Goal: Task Accomplishment & Management: Complete application form

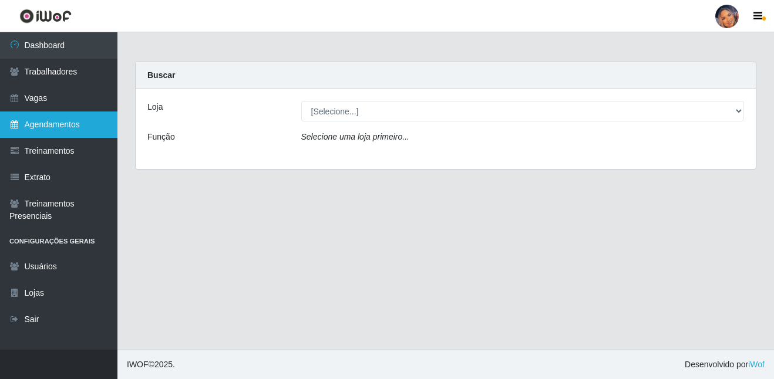
click at [26, 120] on link "Agendamentos" at bounding box center [58, 125] width 117 height 26
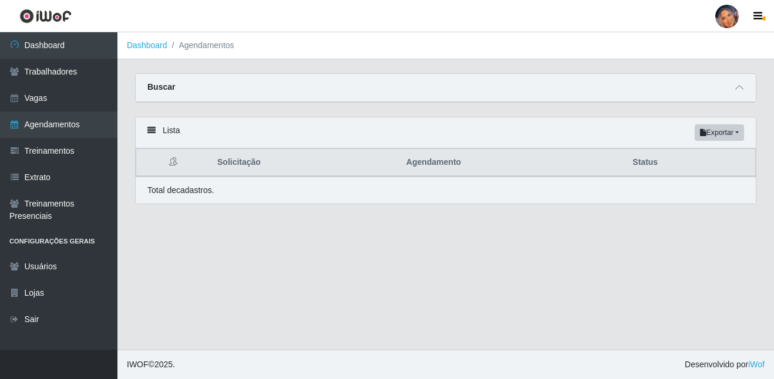
click at [156, 48] on link "Dashboard" at bounding box center [147, 45] width 41 height 9
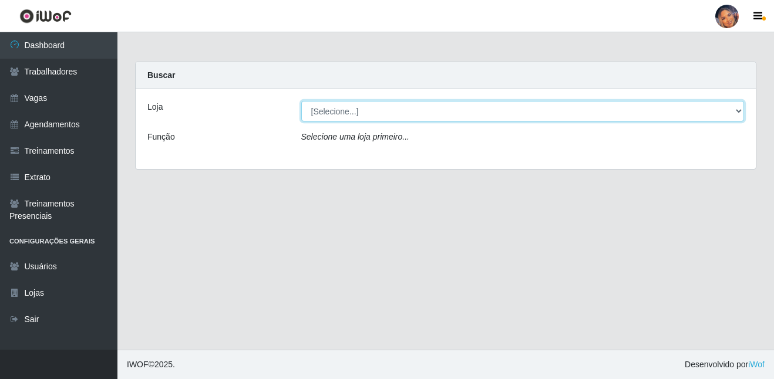
click at [333, 111] on select "[Selecione...] Supermercado Preço Bom" at bounding box center [522, 111] width 443 height 21
select select "169"
click at [301, 101] on select "[Selecione...] Supermercado Preço Bom" at bounding box center [522, 111] width 443 height 21
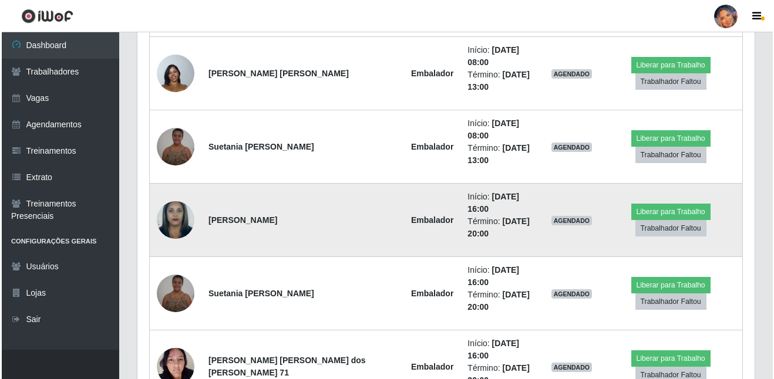
scroll to position [558, 0]
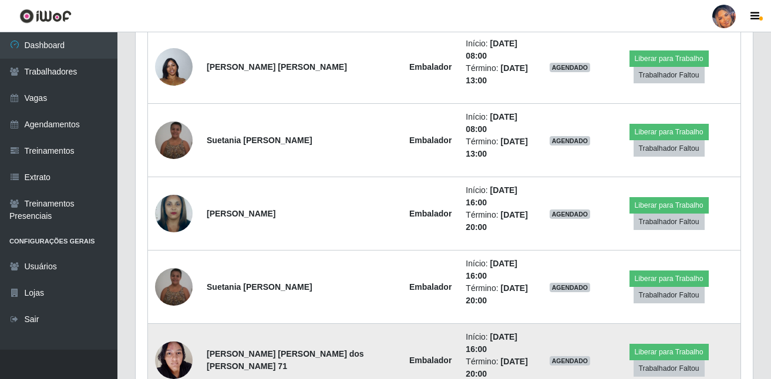
click at [165, 335] on img at bounding box center [174, 360] width 38 height 50
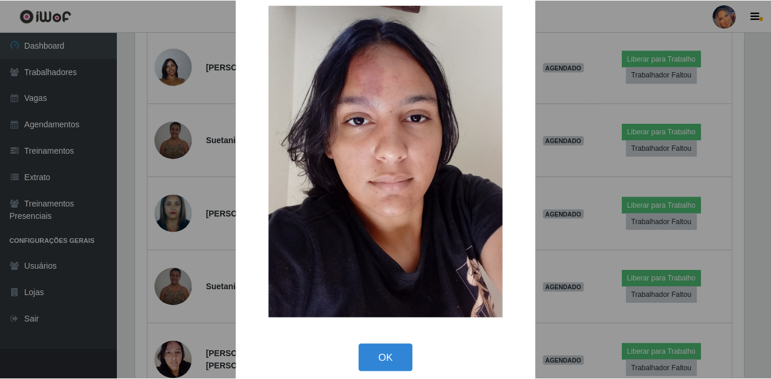
scroll to position [36, 0]
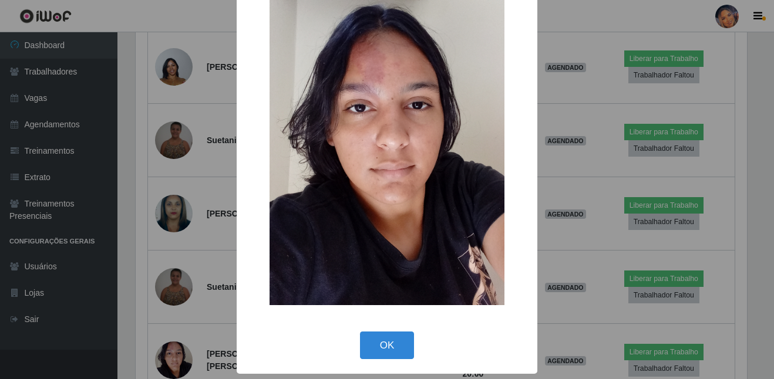
drag, startPoint x: 395, startPoint y: 340, endPoint x: 213, endPoint y: 343, distance: 181.4
click at [393, 341] on button "OK" at bounding box center [387, 346] width 55 height 28
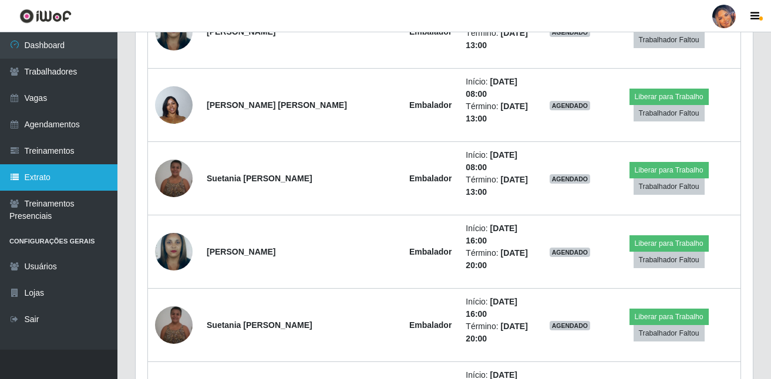
scroll to position [499, 0]
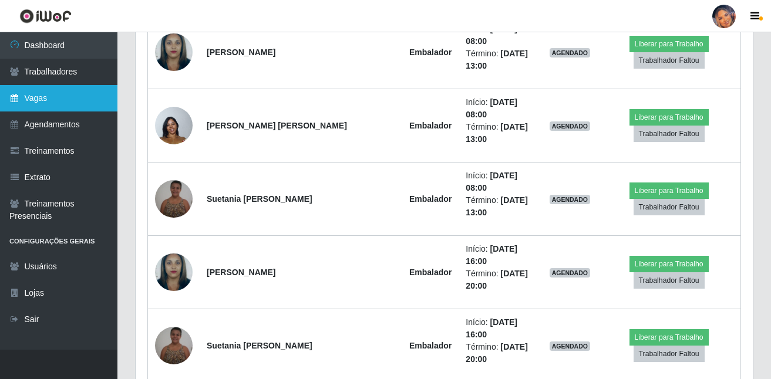
click at [79, 99] on link "Vagas" at bounding box center [58, 98] width 117 height 26
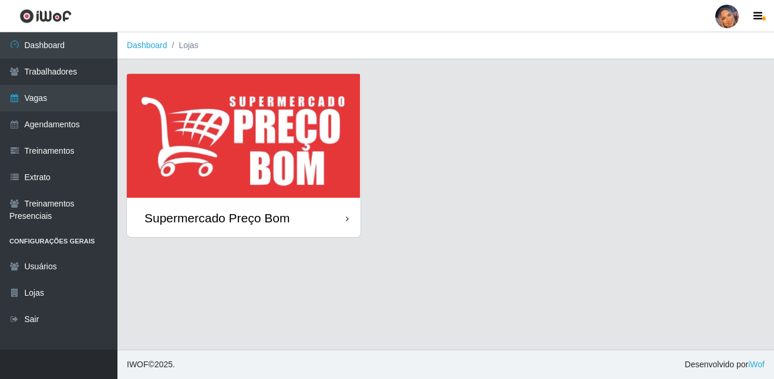
drag, startPoint x: 203, startPoint y: 231, endPoint x: 216, endPoint y: 224, distance: 15.5
click at [202, 231] on div "Supermercado Preço Bom" at bounding box center [244, 218] width 234 height 38
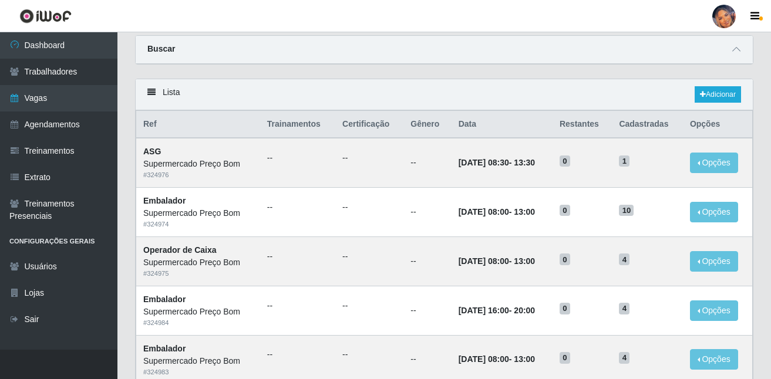
scroll to position [59, 0]
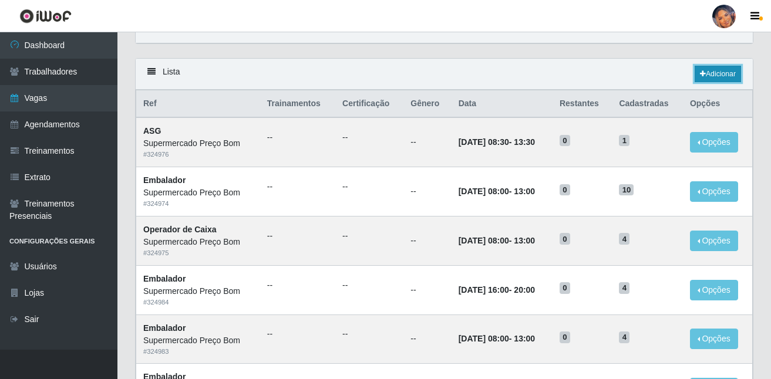
click at [720, 75] on link "Adicionar" at bounding box center [718, 74] width 46 height 16
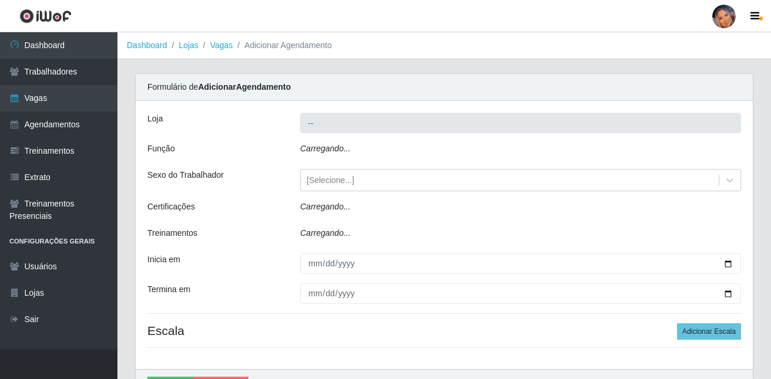
type input "Supermercado Preço Bom"
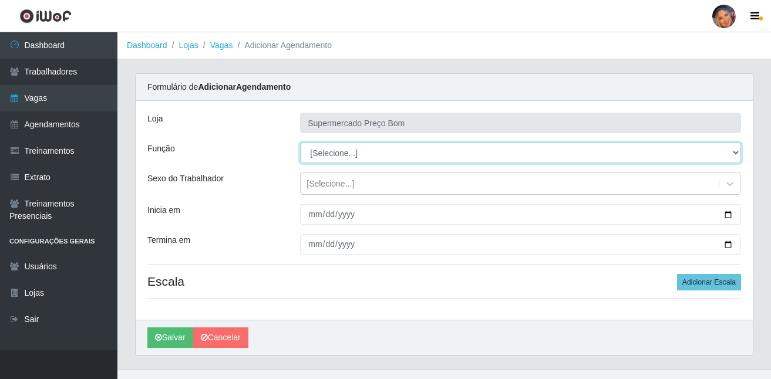
click at [441, 144] on select "[Selecione...] ASG ASG + ASG ++ Balconista Balconista + Balconista ++ Embalador…" at bounding box center [520, 153] width 441 height 21
select select "1"
click at [300, 143] on select "[Selecione...] ASG ASG + ASG ++ Balconista Balconista + Balconista ++ Embalador…" at bounding box center [520, 153] width 441 height 21
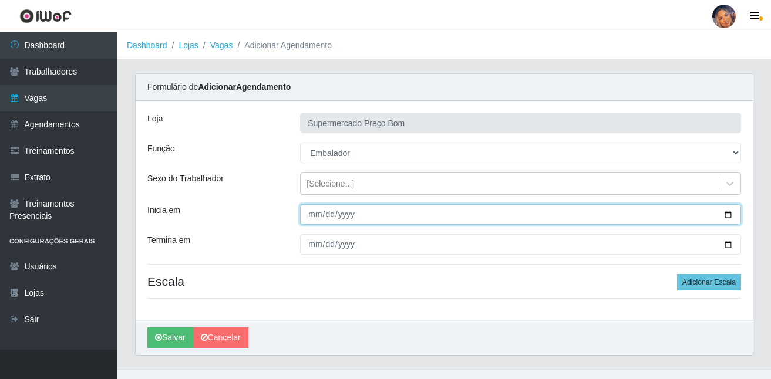
click at [729, 218] on input "Inicia em" at bounding box center [520, 214] width 441 height 21
type input "[DATE]"
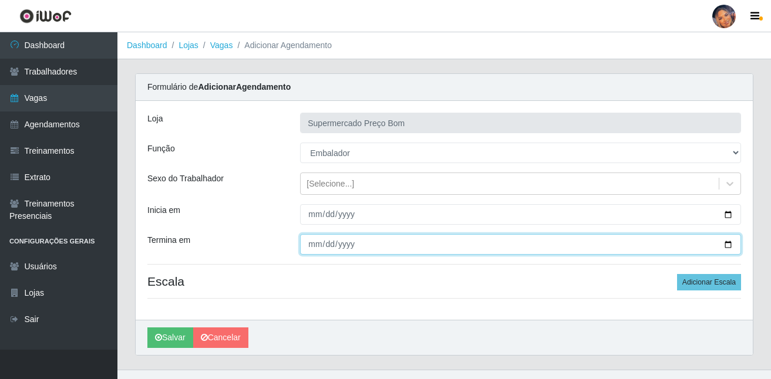
click at [729, 242] on input "Termina em" at bounding box center [520, 244] width 441 height 21
type input "[DATE]"
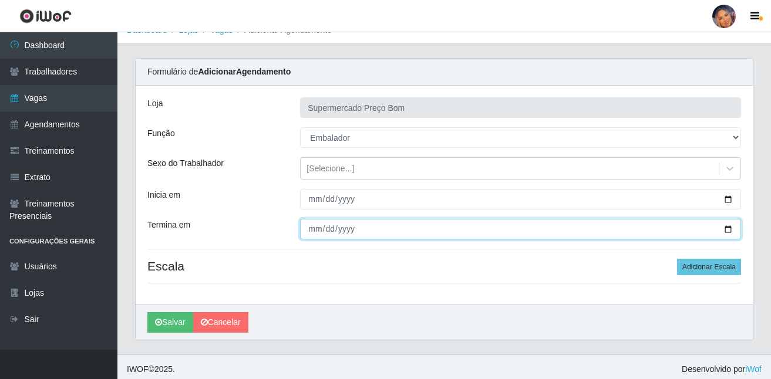
scroll to position [20, 0]
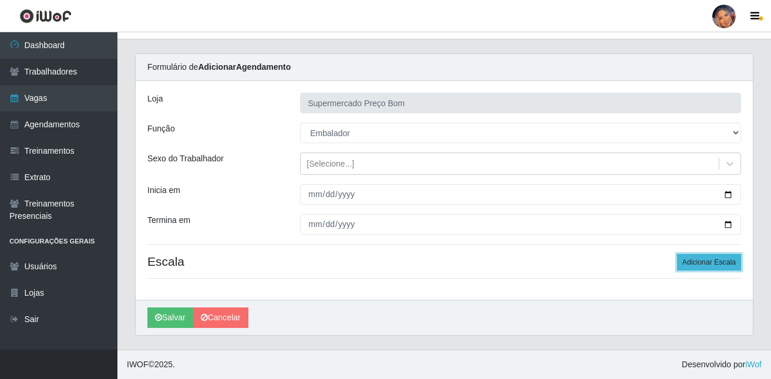
click at [695, 265] on button "Adicionar Escala" at bounding box center [709, 262] width 64 height 16
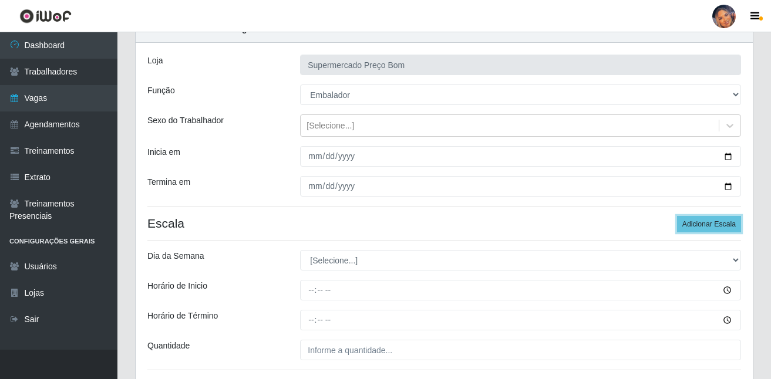
scroll to position [79, 0]
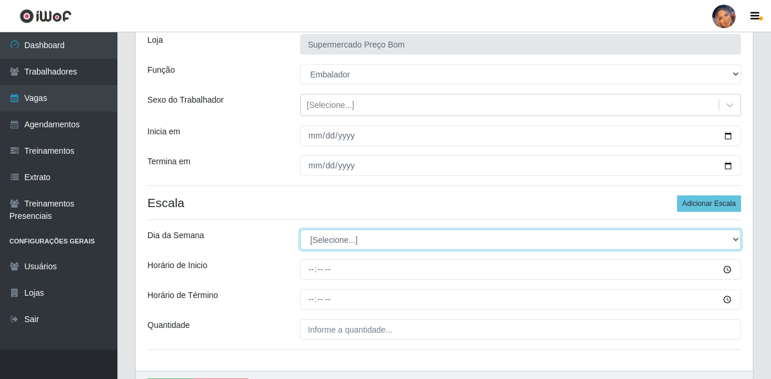
click at [445, 237] on select "[Selecione...] Segunda Terça Quarta Quinta Sexta Sábado Domingo" at bounding box center [520, 240] width 441 height 21
select select "6"
click at [300, 230] on select "[Selecione...] Segunda Terça Quarta Quinta Sexta Sábado Domingo" at bounding box center [520, 240] width 441 height 21
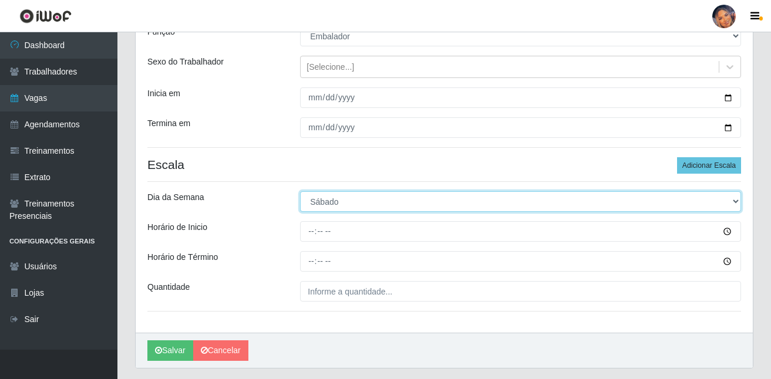
scroll to position [137, 0]
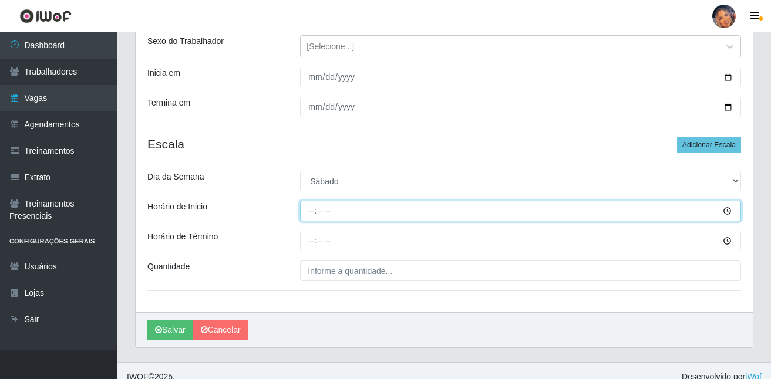
click at [728, 211] on input "Horário de Inicio" at bounding box center [520, 211] width 441 height 21
click at [326, 214] on input "16:34" at bounding box center [520, 211] width 441 height 21
type input "16:00"
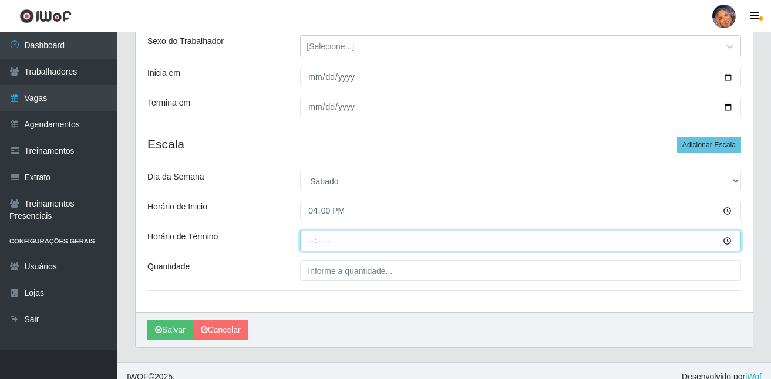
click at [729, 245] on input "Horário de Término" at bounding box center [520, 241] width 441 height 21
click at [358, 240] on input "20:35" at bounding box center [520, 241] width 441 height 21
click at [321, 244] on input "20:35" at bounding box center [520, 241] width 441 height 21
type input "20:00"
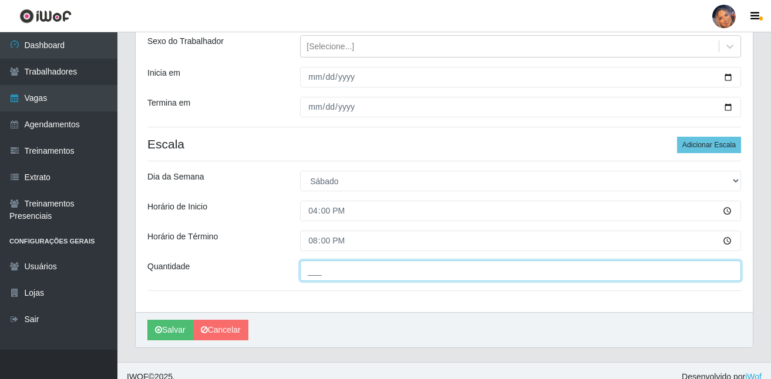
click at [420, 264] on input "___" at bounding box center [520, 271] width 441 height 21
type input "2__"
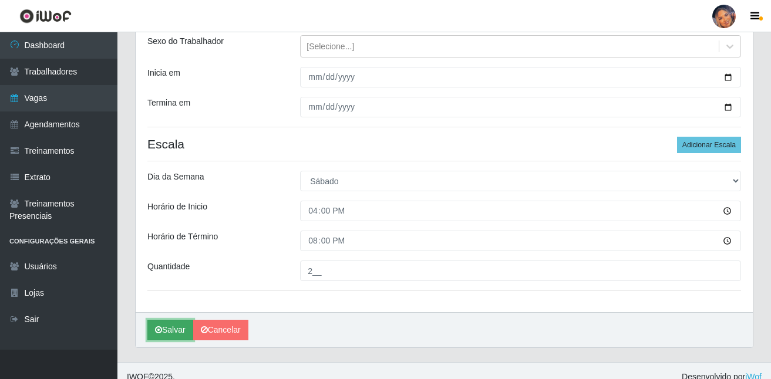
click at [174, 333] on button "Salvar" at bounding box center [170, 330] width 46 height 21
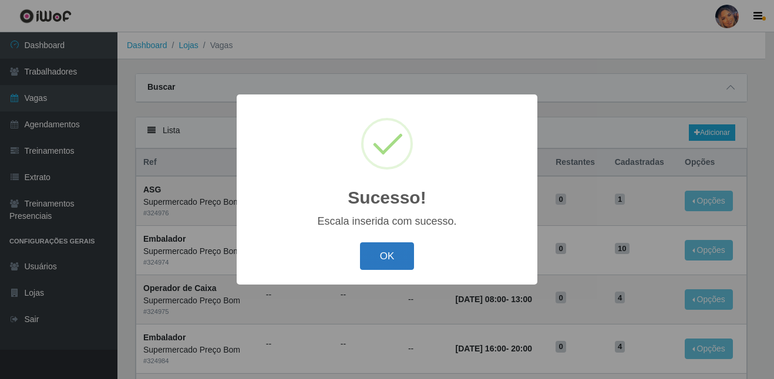
click at [391, 251] on button "OK" at bounding box center [387, 256] width 55 height 28
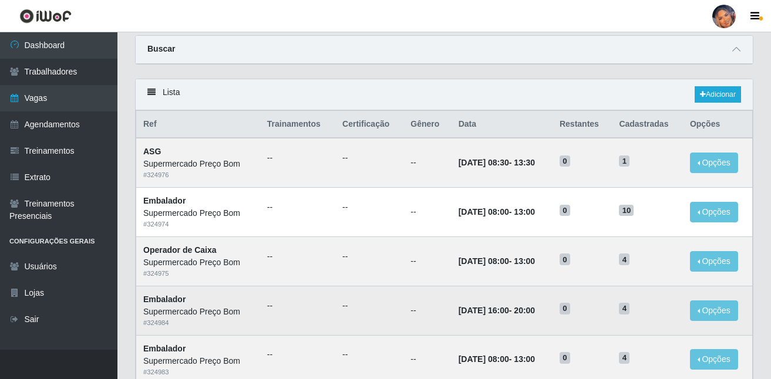
scroll to position [59, 0]
